Goal: Task Accomplishment & Management: Manage account settings

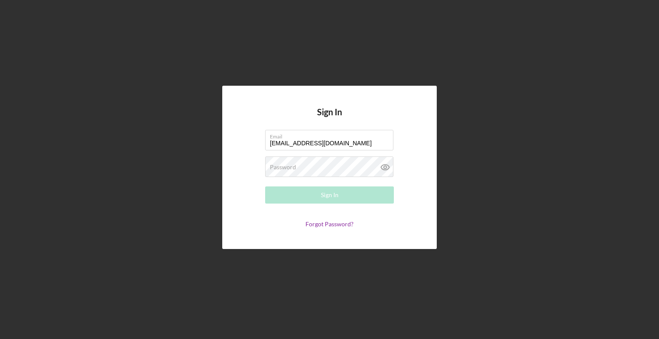
type input "[EMAIL_ADDRESS][DOMAIN_NAME]"
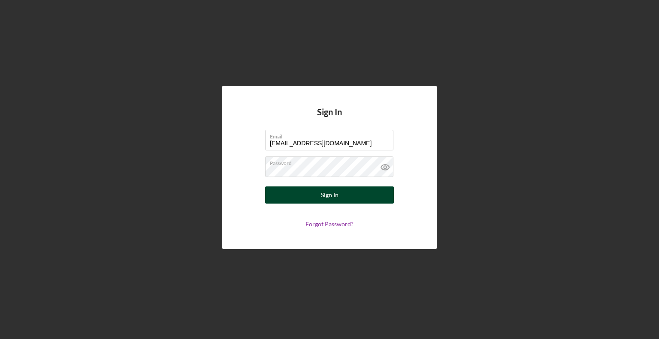
click at [295, 196] on button "Sign In" at bounding box center [329, 195] width 129 height 17
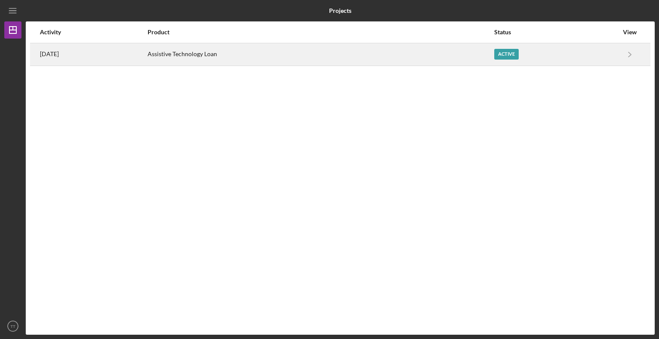
click at [611, 49] on div "Active" at bounding box center [556, 54] width 124 height 21
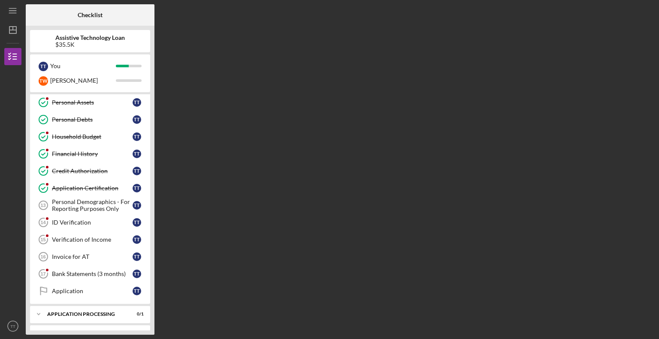
scroll to position [121, 0]
click at [14, 12] on icon "Icon/Menu" at bounding box center [12, 10] width 19 height 19
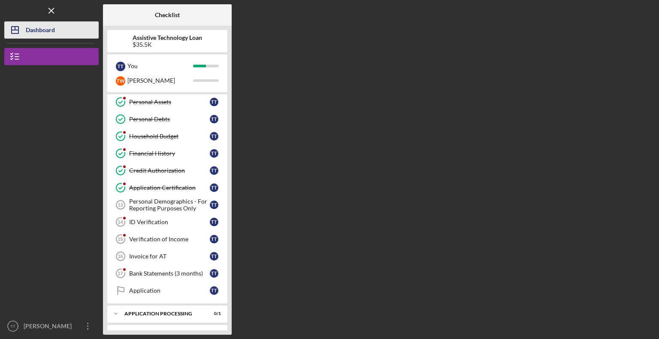
click at [17, 33] on icon "Icon/Dashboard" at bounding box center [14, 29] width 21 height 21
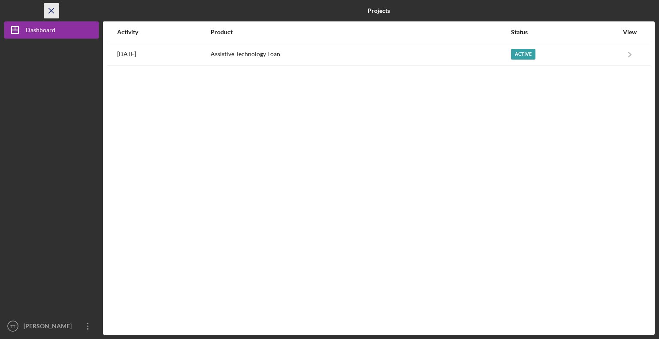
click at [51, 7] on icon "Icon/Menu Close" at bounding box center [51, 10] width 19 height 19
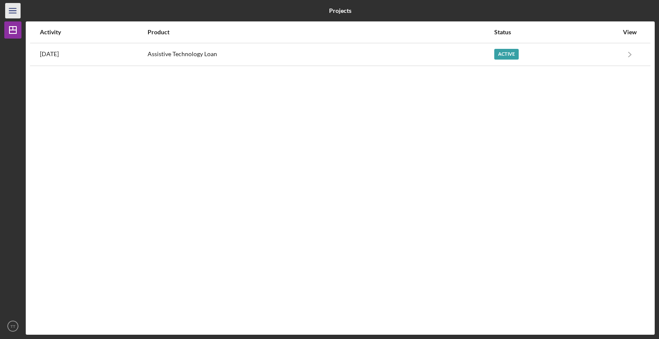
click at [13, 13] on line "button" at bounding box center [12, 13] width 7 height 0
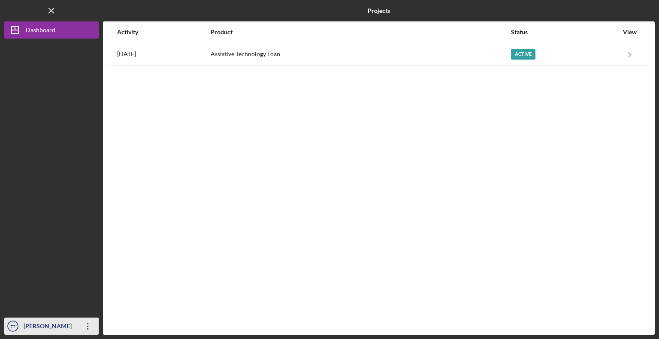
click at [39, 324] on div "[PERSON_NAME]" at bounding box center [49, 327] width 56 height 19
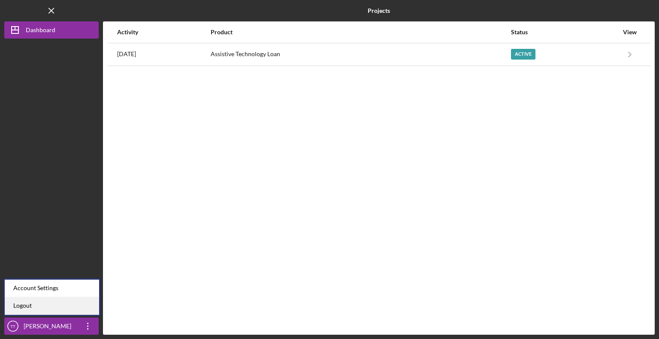
click at [26, 305] on link "Logout" at bounding box center [52, 306] width 94 height 18
